Goal: Transaction & Acquisition: Purchase product/service

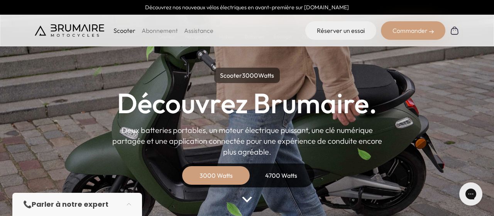
click at [278, 180] on div "4700 Watts" at bounding box center [281, 175] width 62 height 19
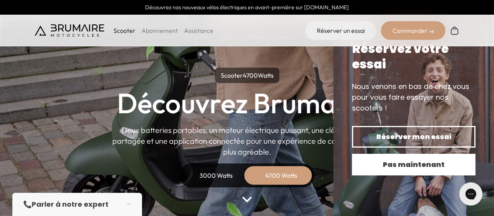
click at [393, 168] on span "Pas maintenant" at bounding box center [413, 164] width 96 height 11
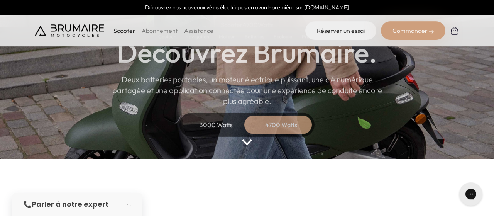
scroll to position [78, 0]
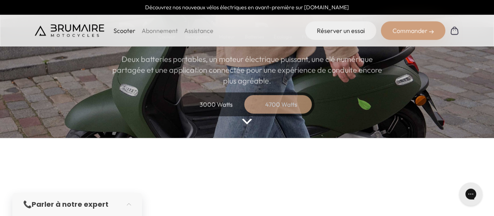
click at [247, 120] on img at bounding box center [247, 121] width 10 height 6
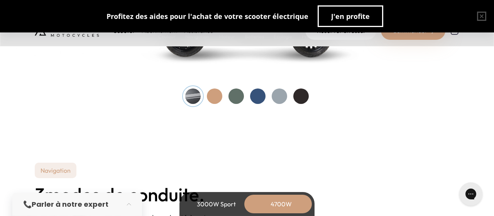
scroll to position [917, 0]
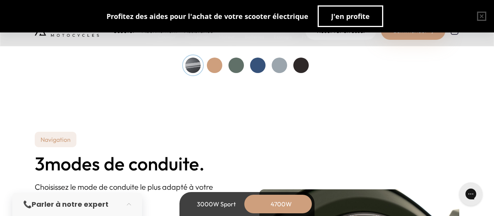
click at [231, 63] on div at bounding box center [235, 64] width 15 height 15
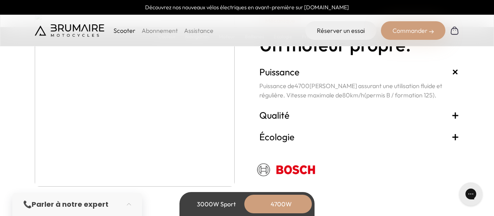
scroll to position [1459, 0]
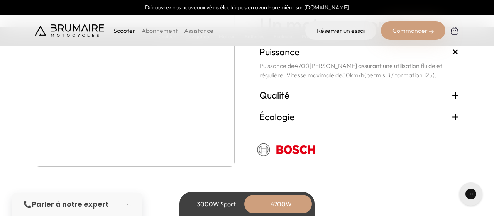
click at [277, 96] on h3 "Qualité +" at bounding box center [359, 95] width 200 height 12
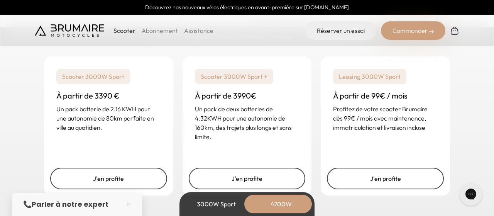
scroll to position [1962, 0]
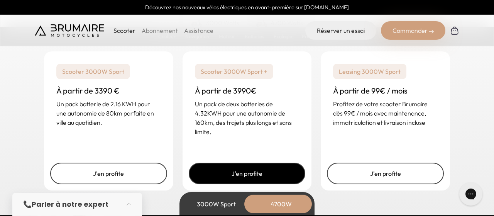
click at [260, 170] on link "J'en profite" at bounding box center [247, 173] width 117 height 22
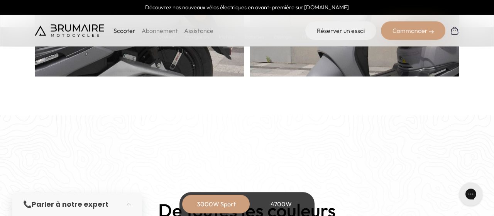
scroll to position [561, 0]
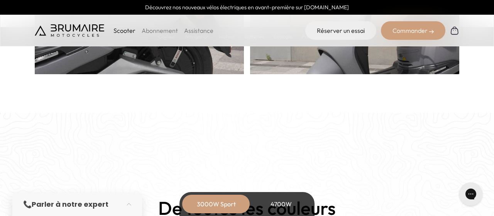
click at [286, 200] on div "4700W" at bounding box center [281, 203] width 62 height 19
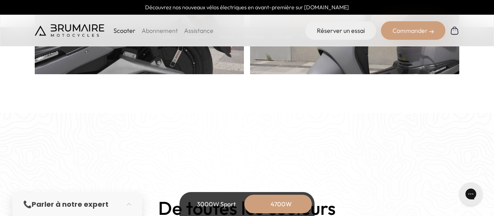
click at [209, 200] on div "3000W Sport" at bounding box center [216, 203] width 62 height 19
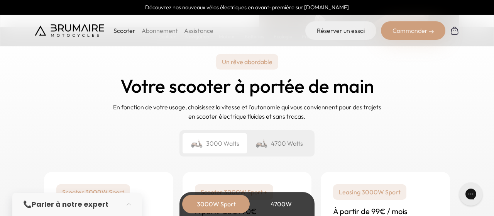
scroll to position [1811, 0]
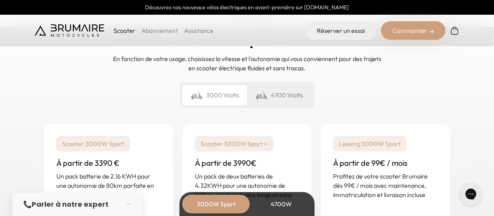
click at [256, 143] on p "Scooter 3000W Sport +" at bounding box center [234, 143] width 78 height 15
click at [236, 142] on p "Scooter 3000W Sport +" at bounding box center [234, 143] width 78 height 15
click at [274, 208] on div "4700W" at bounding box center [281, 203] width 62 height 19
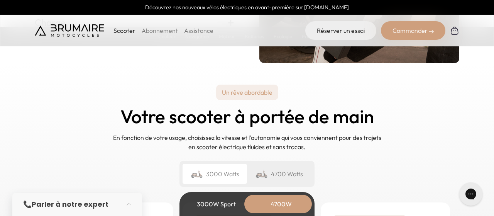
click at [283, 169] on div "4700 Watts" at bounding box center [279, 173] width 64 height 20
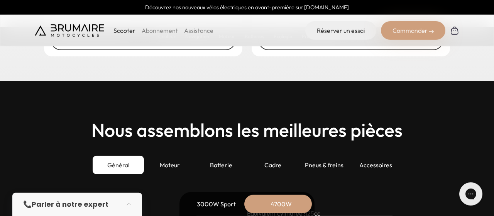
scroll to position [2098, 0]
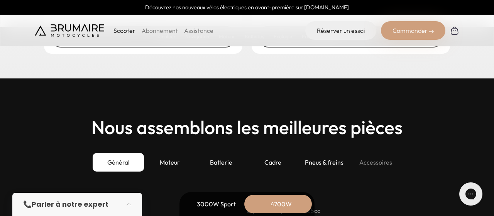
click at [376, 162] on div "Accessoires" at bounding box center [375, 162] width 51 height 19
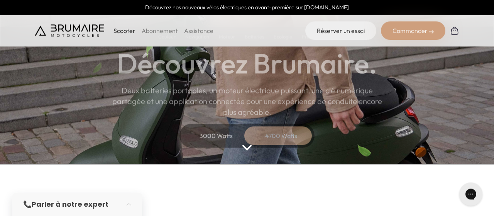
scroll to position [0, 0]
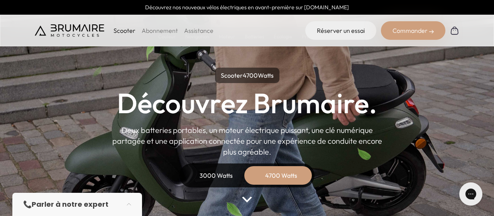
click at [196, 27] on link "Assistance" at bounding box center [198, 31] width 29 height 8
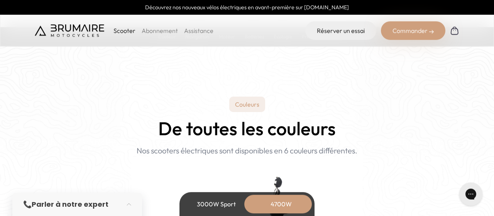
scroll to position [655, 0]
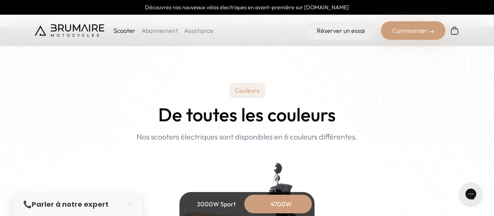
click at [248, 89] on p "Couleurs" at bounding box center [247, 90] width 36 height 15
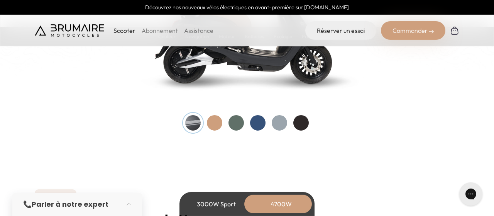
scroll to position [862, 0]
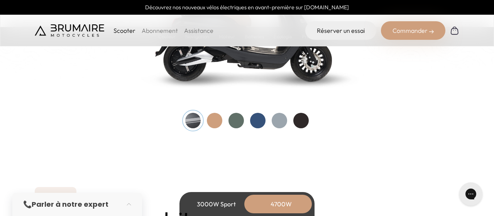
click at [253, 119] on div at bounding box center [257, 120] width 15 height 15
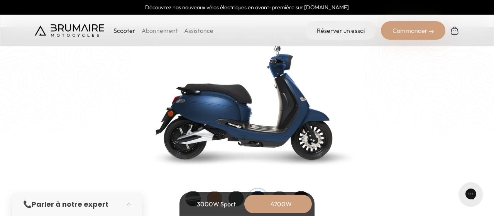
scroll to position [782, 0]
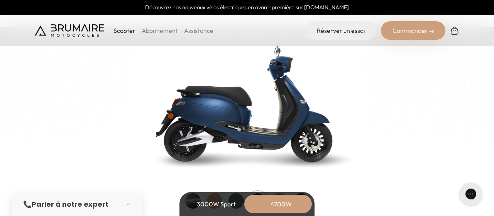
click at [205, 111] on img at bounding box center [246, 97] width 231 height 165
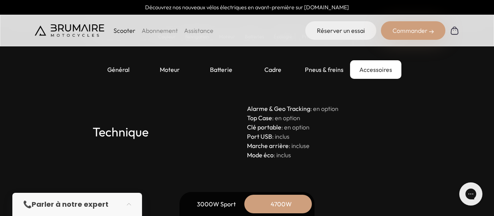
scroll to position [2194, 0]
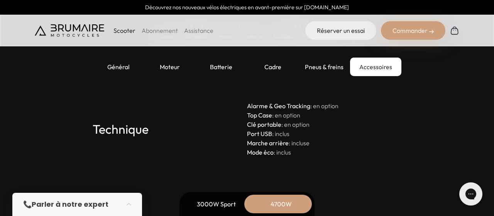
click at [374, 64] on div "Accessoires" at bounding box center [375, 66] width 51 height 19
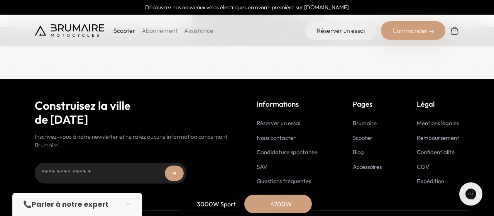
scroll to position [3963, 0]
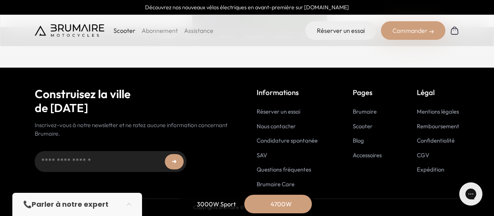
click at [372, 155] on link "Accessoires" at bounding box center [366, 154] width 29 height 7
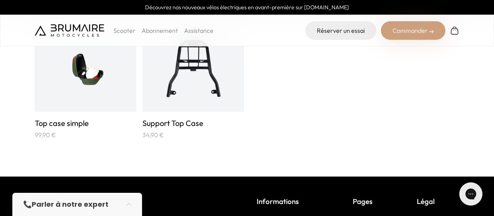
scroll to position [1243, 0]
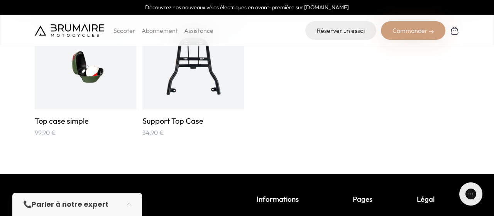
click at [81, 71] on img at bounding box center [86, 66] width 68 height 68
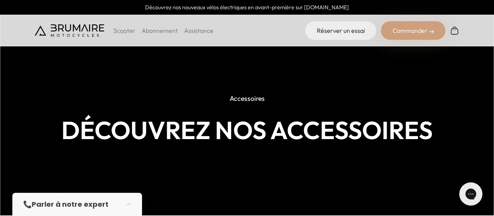
click at [127, 31] on p "Scooter" at bounding box center [124, 30] width 22 height 9
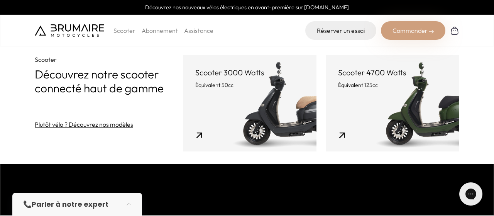
click at [416, 109] on link "Scooter 4700 Watts Équivalent 125cc" at bounding box center [391, 103] width 133 height 96
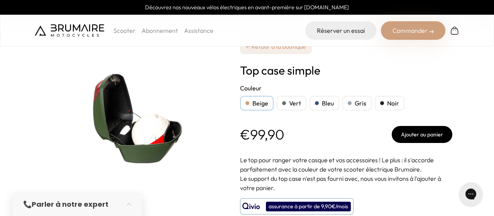
click at [292, 103] on div "Vert" at bounding box center [291, 103] width 30 height 15
click at [428, 134] on button "Ajouter au panier" at bounding box center [421, 134] width 61 height 17
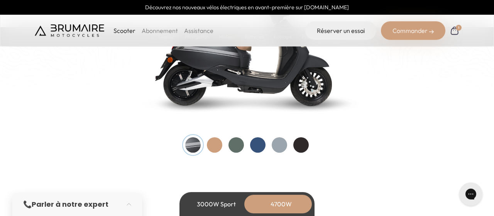
scroll to position [843, 0]
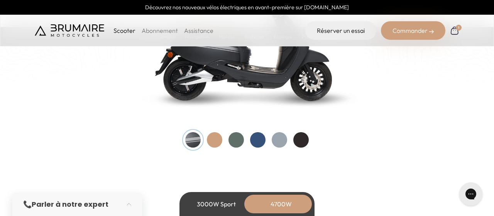
click at [261, 139] on div at bounding box center [257, 139] width 15 height 15
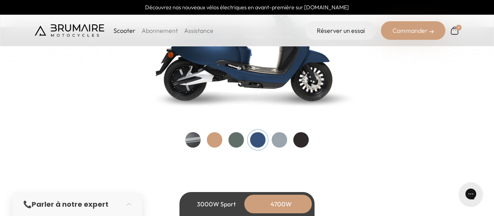
click at [455, 29] on div "1" at bounding box center [458, 28] width 6 height 6
click at [237, 138] on div at bounding box center [235, 139] width 15 height 15
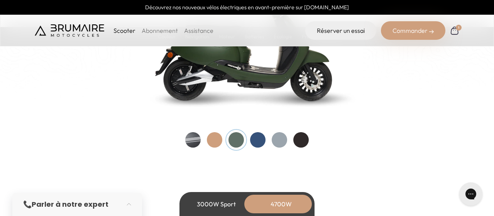
click at [237, 138] on div at bounding box center [235, 139] width 15 height 15
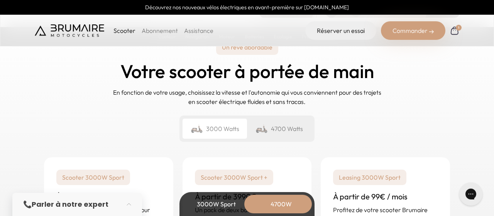
scroll to position [1859, 0]
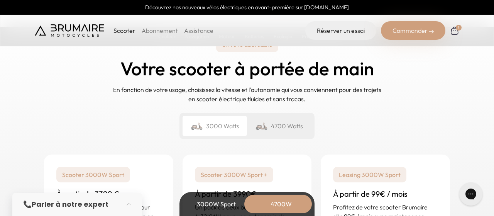
click at [284, 127] on div "4700 Watts" at bounding box center [279, 126] width 64 height 20
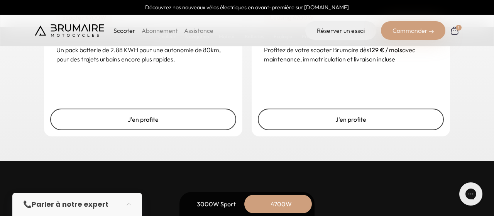
scroll to position [2019, 0]
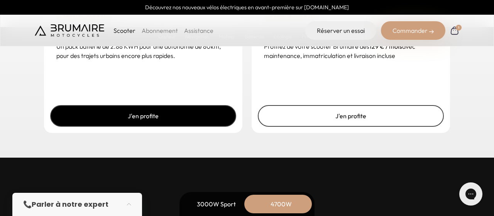
click at [157, 114] on link "J'en profite" at bounding box center [143, 116] width 186 height 22
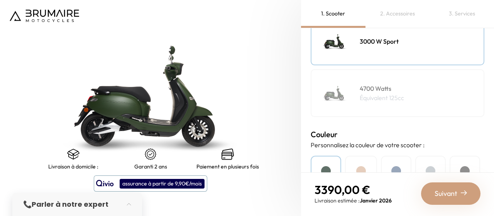
scroll to position [135, 0]
click at [329, 104] on img at bounding box center [334, 92] width 39 height 39
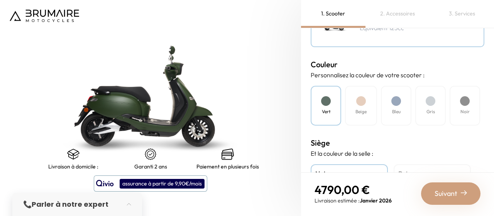
scroll to position [205, 0]
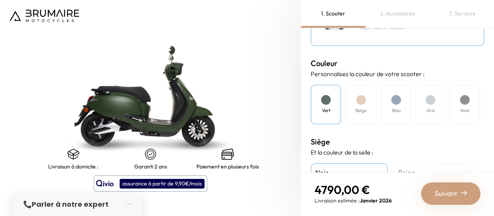
click at [395, 101] on div at bounding box center [396, 100] width 10 height 10
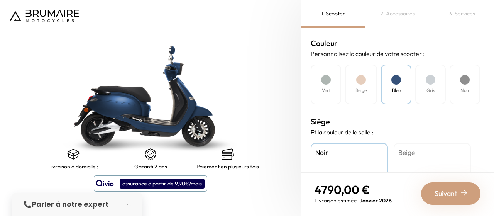
scroll to position [228, 0]
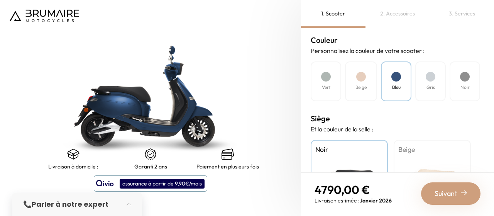
click at [327, 76] on div at bounding box center [326, 77] width 10 height 10
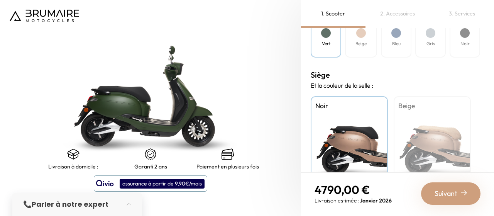
scroll to position [274, 0]
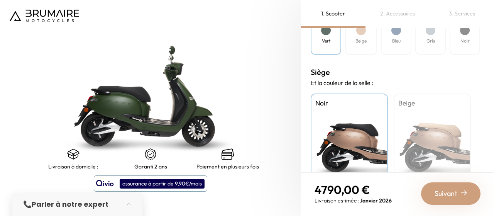
click at [335, 124] on div "Noir" at bounding box center [348, 141] width 77 height 96
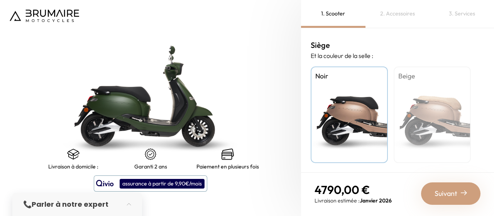
scroll to position [302, 0]
click at [441, 192] on span "Suivant" at bounding box center [445, 193] width 23 height 11
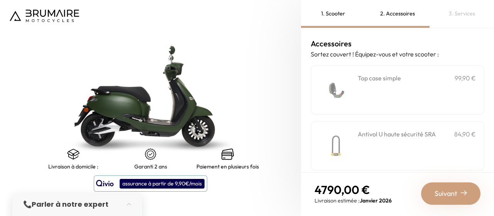
click at [390, 80] on h3 "Top case simple" at bounding box center [378, 77] width 43 height 9
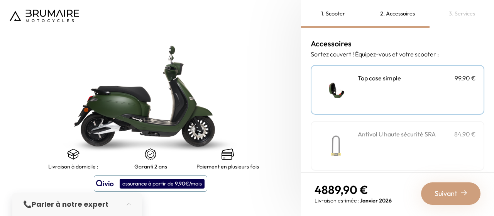
click at [390, 141] on div "Antivol U haute sécurité SRA 84,90 €" at bounding box center [416, 145] width 118 height 33
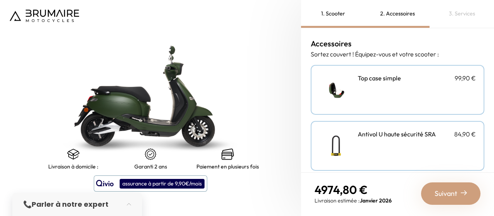
click at [415, 91] on div "**********" at bounding box center [416, 89] width 118 height 33
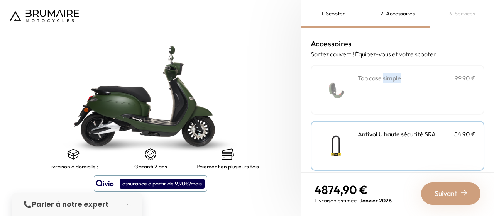
click at [415, 91] on div "**********" at bounding box center [416, 89] width 118 height 33
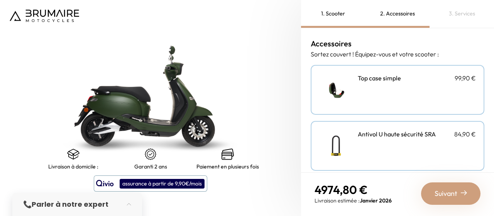
click at [375, 80] on h3 "Top case simple" at bounding box center [378, 77] width 43 height 9
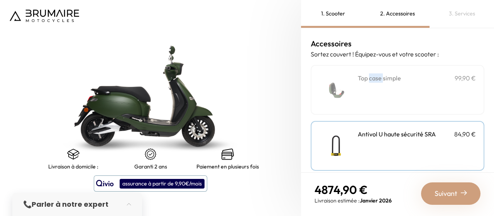
click at [375, 80] on h3 "Top case simple" at bounding box center [378, 77] width 43 height 9
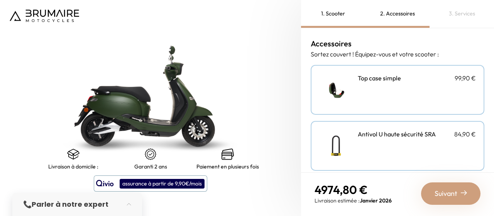
click at [369, 101] on div "**********" at bounding box center [416, 89] width 118 height 33
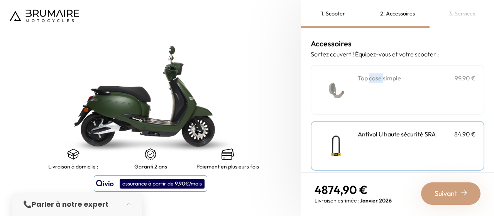
click at [369, 101] on div "**********" at bounding box center [416, 89] width 118 height 33
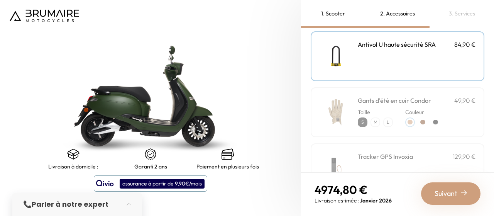
scroll to position [93, 0]
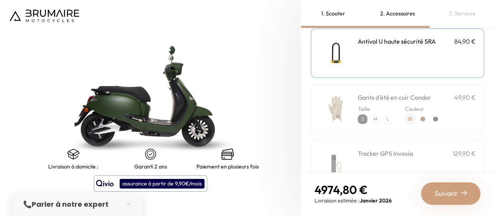
click at [374, 118] on p "M" at bounding box center [375, 119] width 8 height 8
click at [424, 118] on div at bounding box center [422, 118] width 5 height 5
click at [489, 169] on div "Accessoires Sortez couvert ! Équipez-vous et votre scooter : Top case simple 99…" at bounding box center [397, 100] width 193 height 144
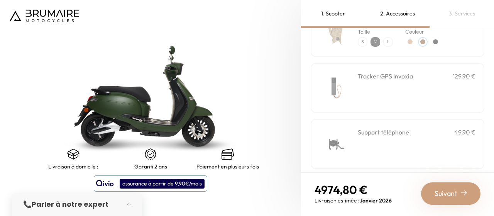
scroll to position [193, 0]
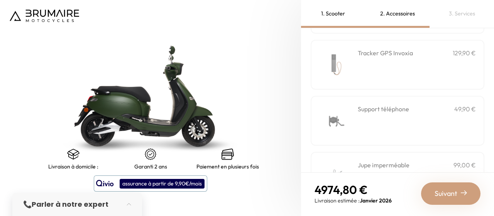
click at [380, 114] on div "Support téléphone 49,90 €" at bounding box center [416, 120] width 118 height 33
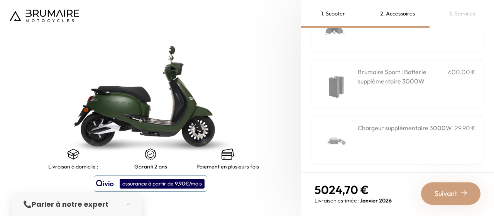
scroll to position [343, 0]
click at [445, 191] on span "Suivant" at bounding box center [445, 193] width 23 height 11
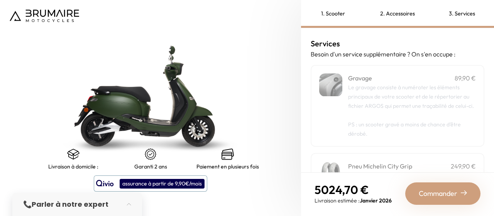
click at [391, 95] on span "Le gravage consiste à numéroter les éléments principaux de votre scooter et de …" at bounding box center [411, 96] width 126 height 25
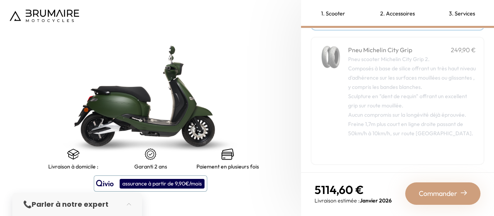
scroll to position [118, 0]
